Goal: Register for event/course

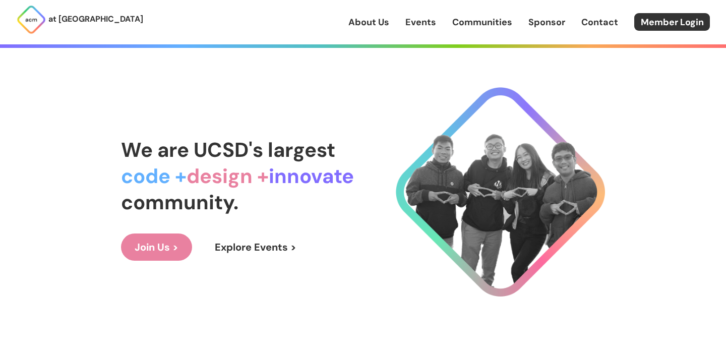
scroll to position [541, 0]
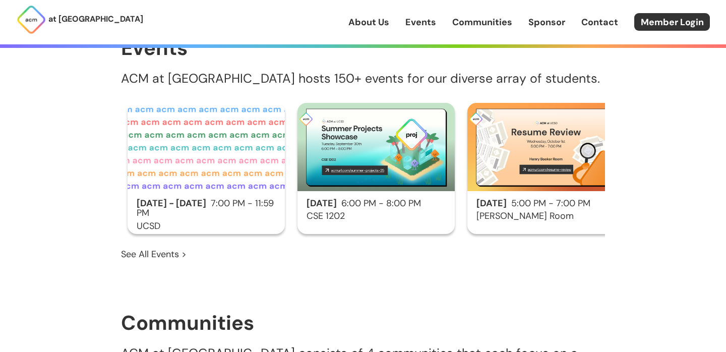
click at [181, 137] on img at bounding box center [205, 147] width 157 height 88
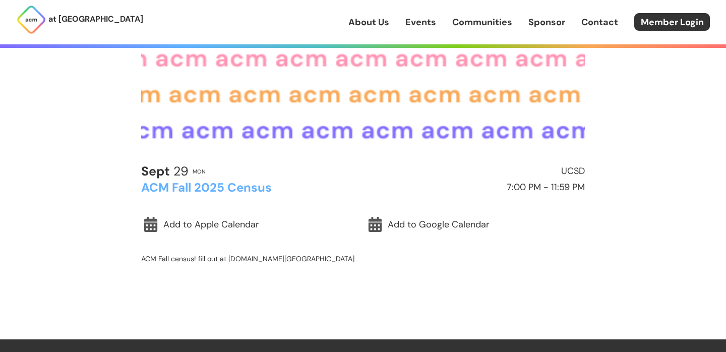
scroll to position [220, 0]
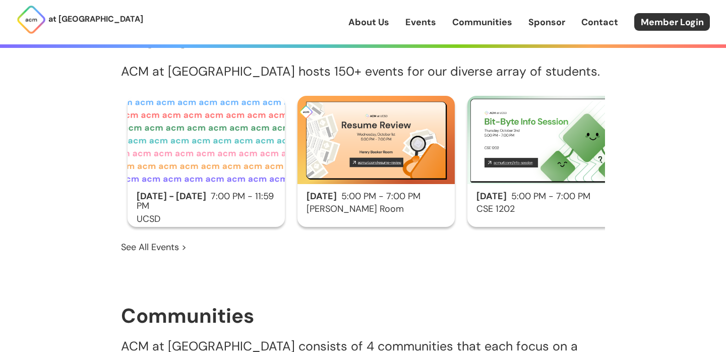
scroll to position [549, 0]
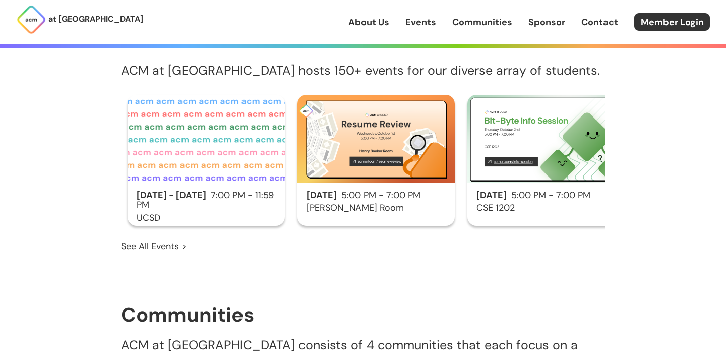
click at [366, 130] on img at bounding box center [375, 139] width 157 height 88
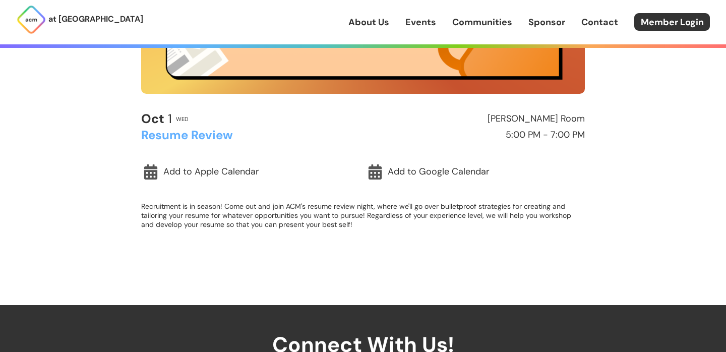
scroll to position [260, 0]
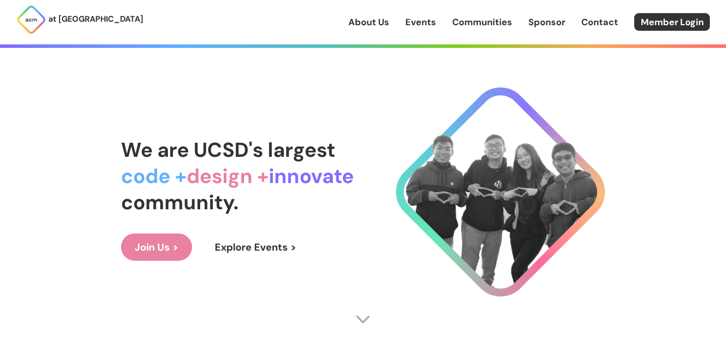
click at [162, 249] on link "Join Us >" at bounding box center [156, 246] width 71 height 27
